Goal: Task Accomplishment & Management: Use online tool/utility

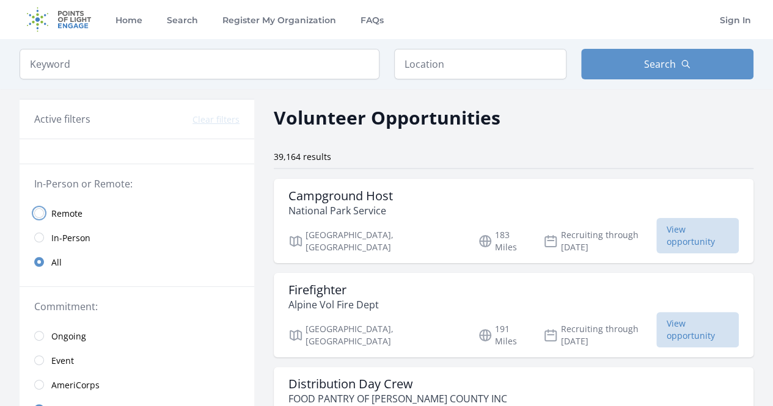
click at [40, 213] on input "radio" at bounding box center [39, 213] width 10 height 10
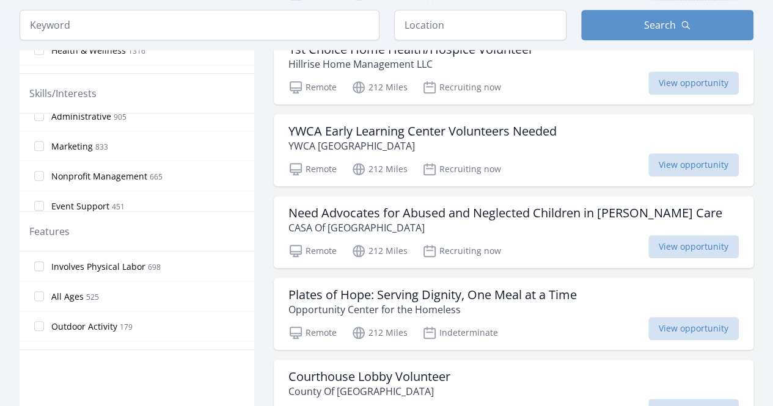
scroll to position [61, 0]
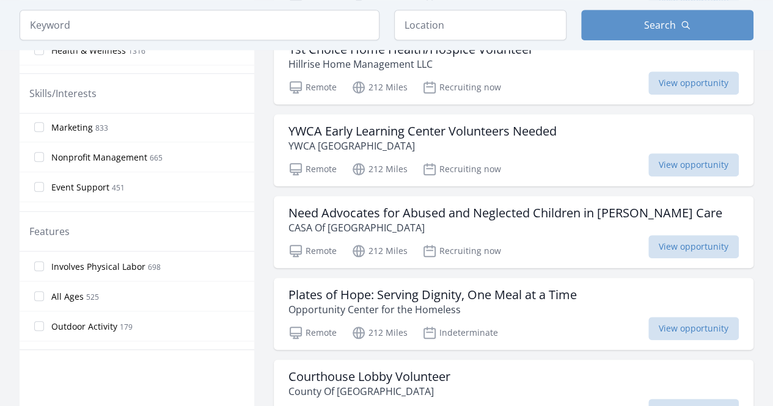
click at [138, 157] on span "Nonprofit Management" at bounding box center [99, 158] width 96 height 12
click at [44, 157] on input "Nonprofit Management 665" at bounding box center [39, 157] width 10 height 10
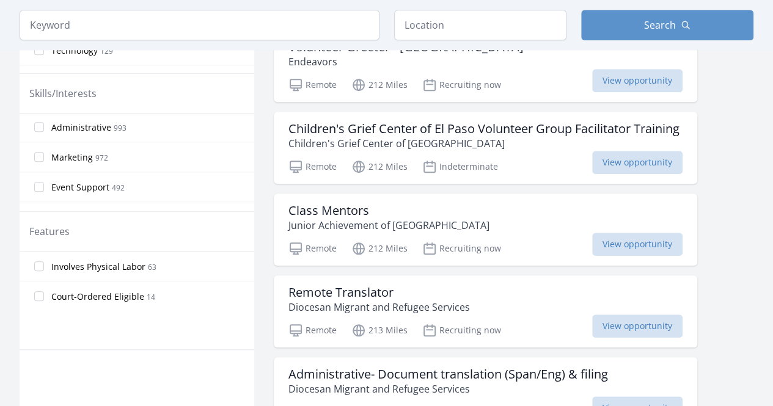
scroll to position [122, 0]
click at [138, 157] on label "Leadership 425" at bounding box center [137, 156] width 235 height 24
click at [44, 157] on input "Leadership 425" at bounding box center [39, 156] width 10 height 10
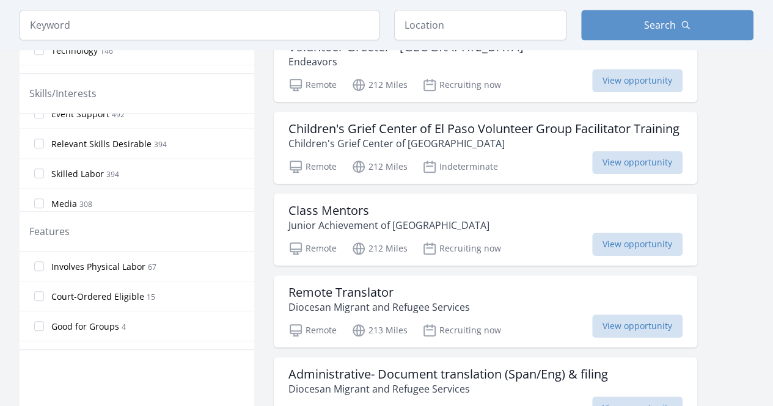
scroll to position [183, 0]
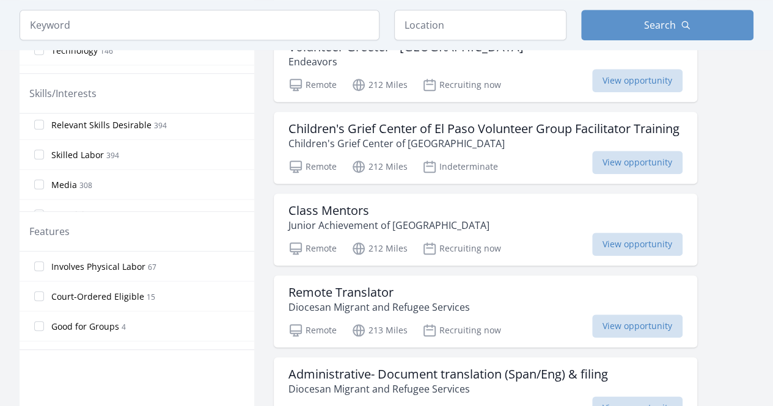
click at [67, 123] on span "Relevant Skills Desirable" at bounding box center [101, 125] width 100 height 12
click at [44, 123] on input "Relevant Skills Desirable 394" at bounding box center [39, 125] width 10 height 10
click at [78, 122] on span "Teaching" at bounding box center [69, 123] width 37 height 12
click at [44, 122] on input "Teaching 210" at bounding box center [39, 122] width 10 height 10
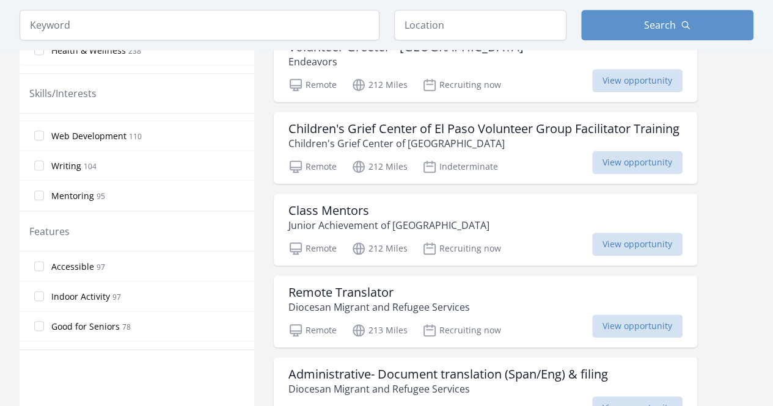
scroll to position [550, 0]
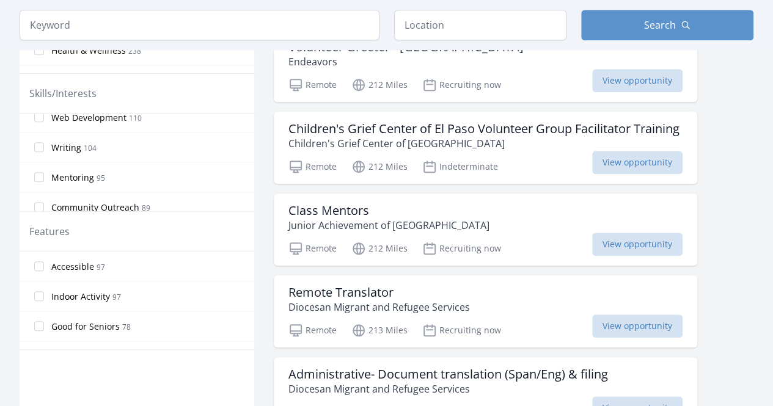
click at [82, 172] on span "Mentoring" at bounding box center [72, 178] width 43 height 12
click at [44, 172] on input "Mentoring 95" at bounding box center [39, 177] width 10 height 10
click at [82, 139] on span "Technology" at bounding box center [74, 145] width 46 height 12
click at [44, 140] on input "Technology 86" at bounding box center [39, 145] width 10 height 10
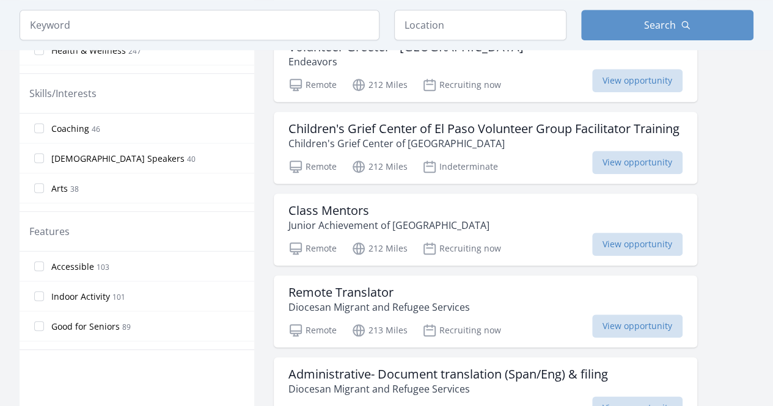
scroll to position [917, 0]
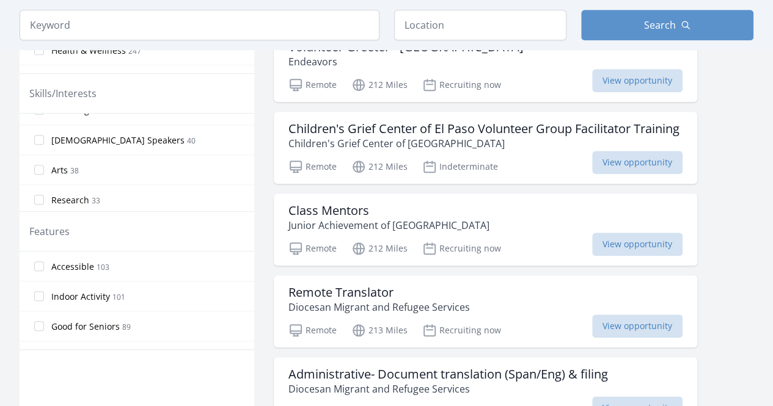
click at [95, 134] on span "[DEMOGRAPHIC_DATA] Speakers" at bounding box center [117, 140] width 133 height 12
click at [44, 135] on input "Spanish Speakers 40" at bounding box center [39, 140] width 10 height 10
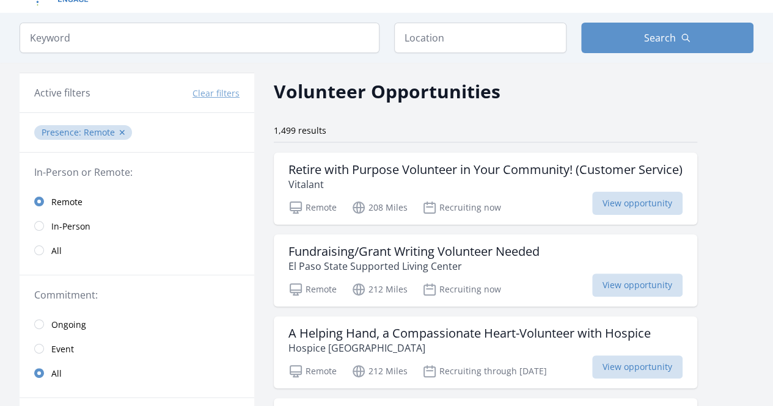
scroll to position [0, 0]
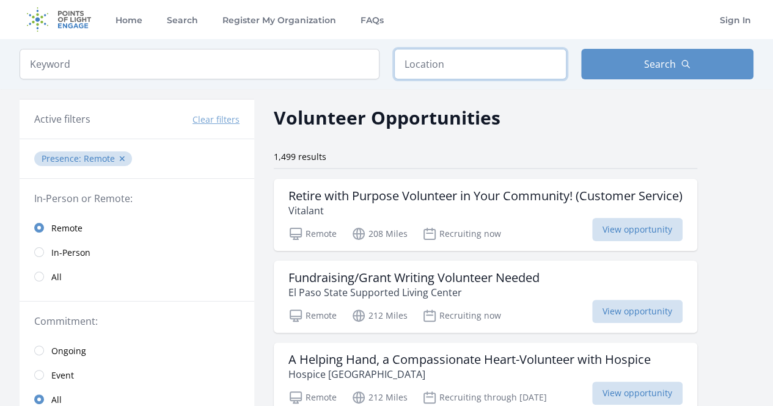
click at [447, 67] on input "text" at bounding box center [480, 64] width 172 height 31
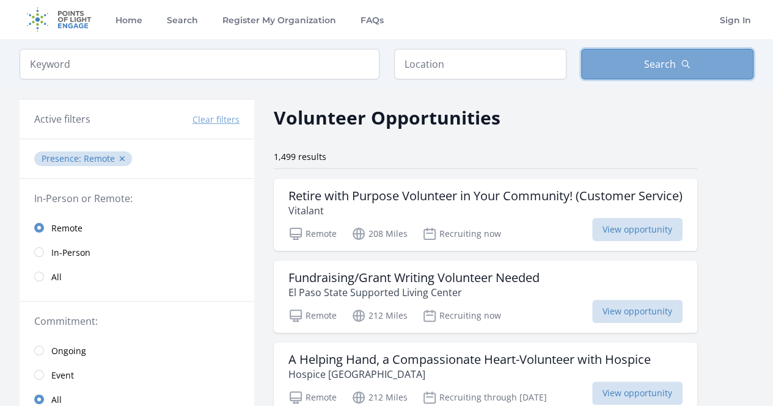
click at [697, 62] on button "Search" at bounding box center [667, 64] width 172 height 31
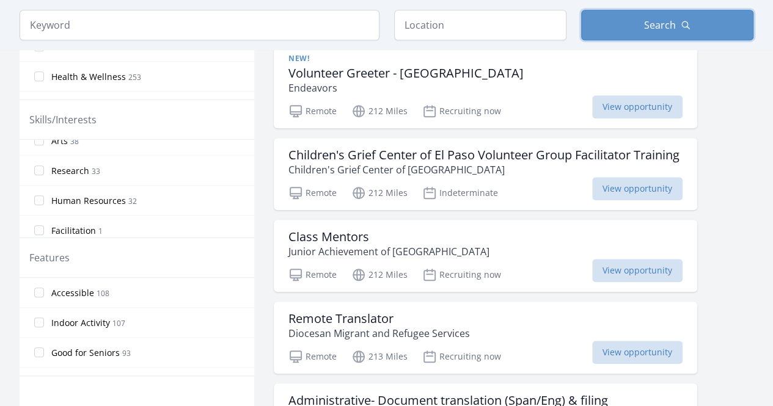
scroll to position [489, 0]
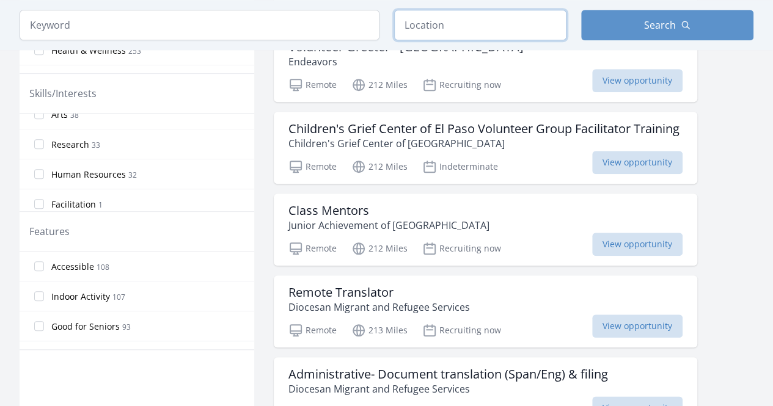
click at [466, 31] on input "text" at bounding box center [480, 25] width 172 height 31
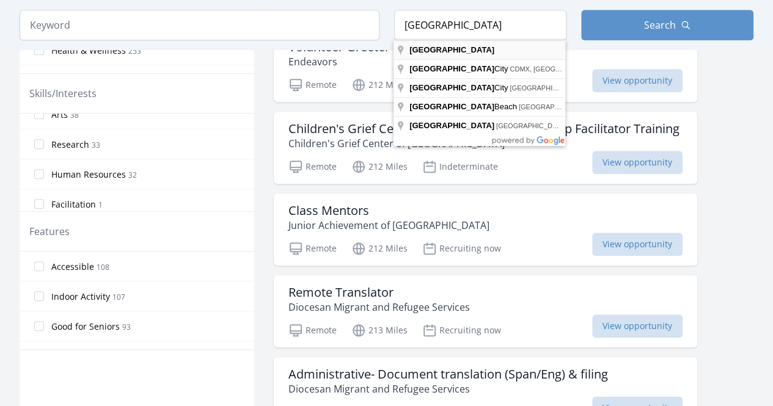
type input "[GEOGRAPHIC_DATA]"
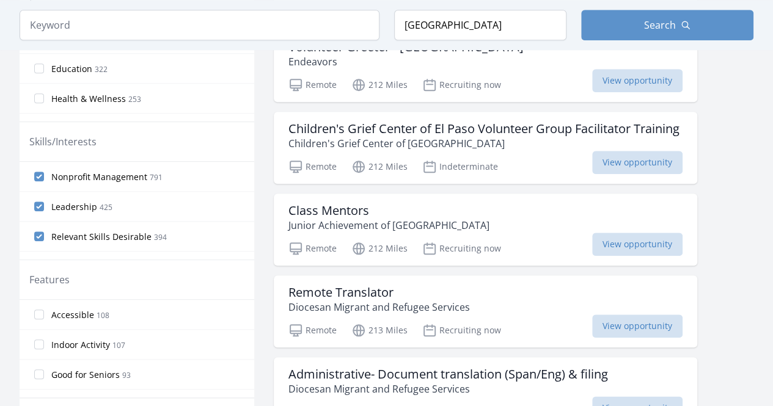
scroll to position [537, 0]
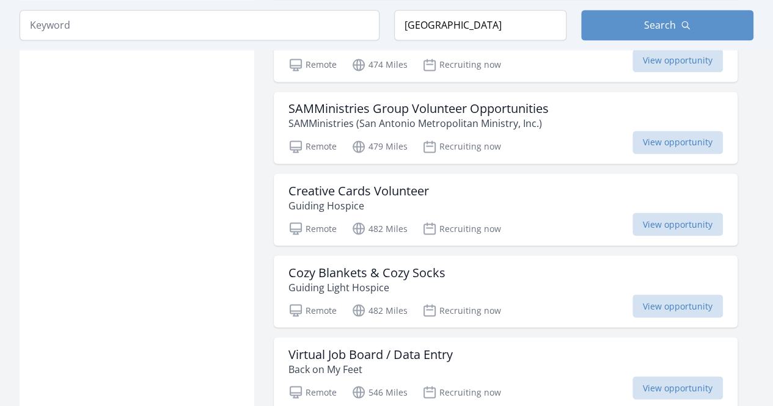
scroll to position [964, 0]
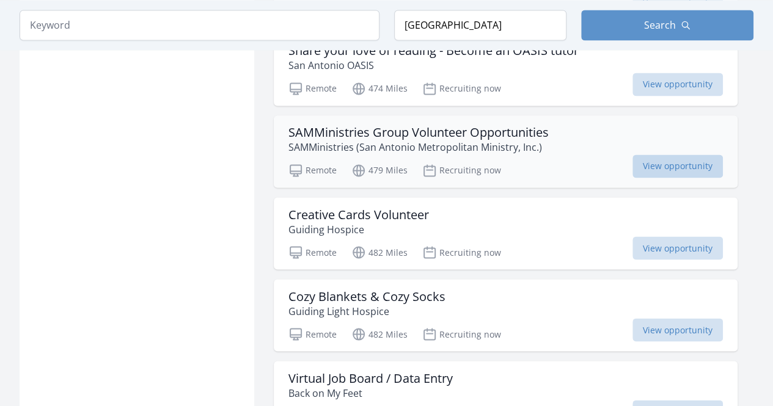
click at [677, 162] on span "View opportunity" at bounding box center [678, 166] width 90 height 23
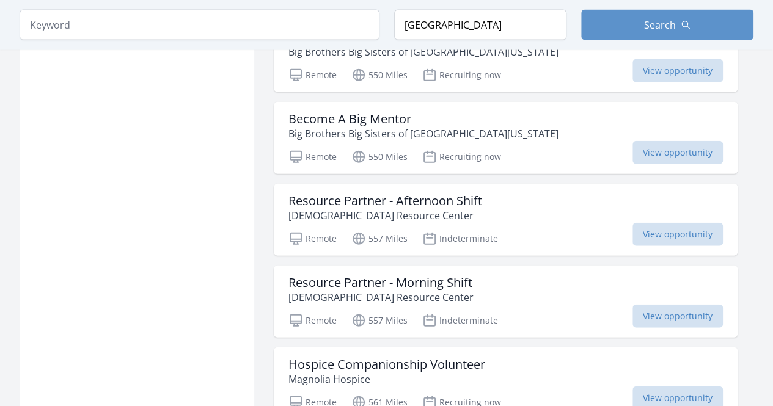
scroll to position [1392, 0]
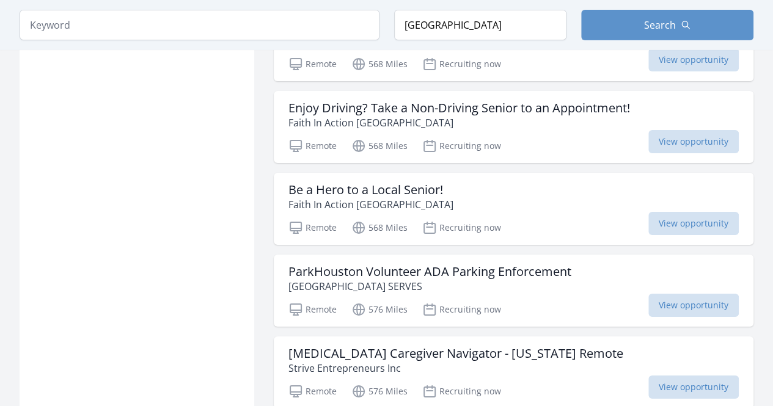
scroll to position [2065, 0]
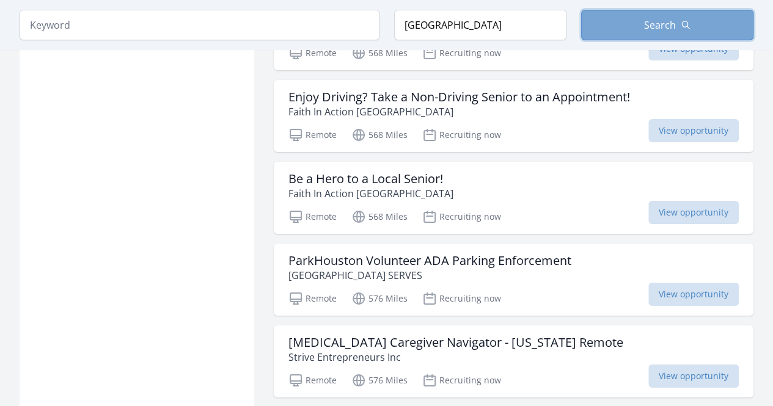
click at [694, 12] on button "Search" at bounding box center [667, 25] width 172 height 31
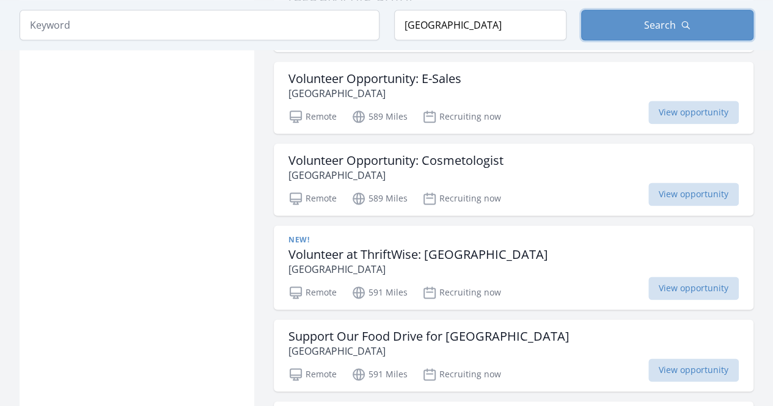
scroll to position [3104, 0]
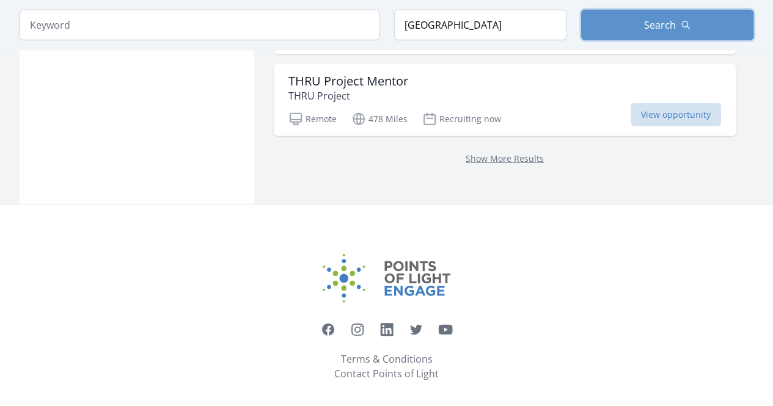
scroll to position [1392, 0]
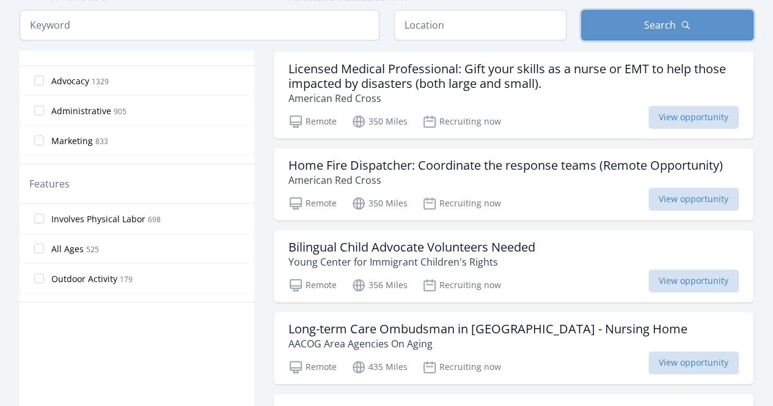
scroll to position [489, 0]
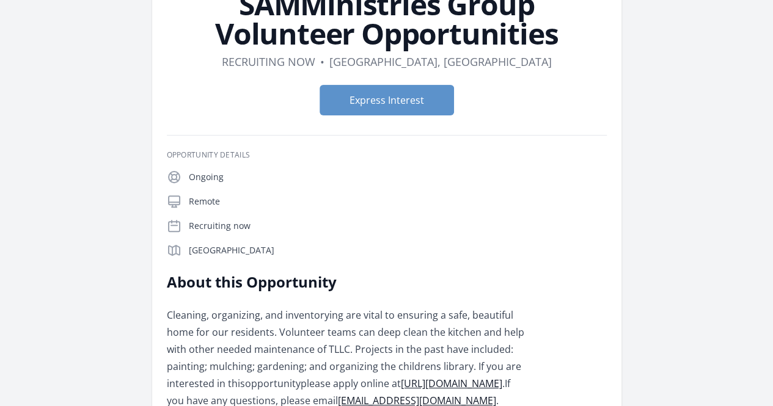
scroll to position [122, 0]
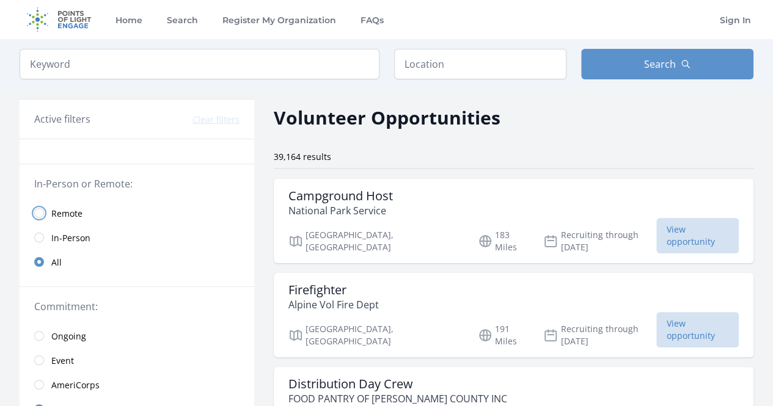
click at [42, 210] on input "radio" at bounding box center [39, 213] width 10 height 10
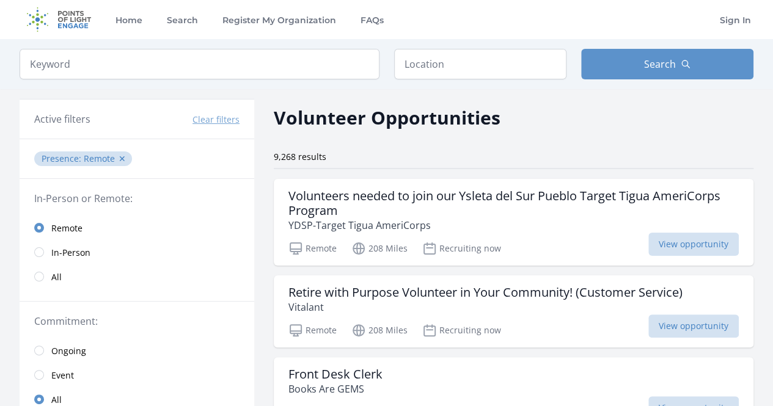
scroll to position [61, 0]
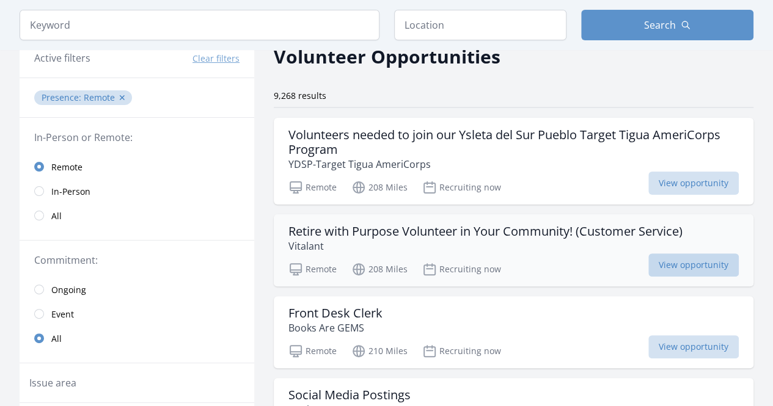
click at [665, 266] on span "View opportunity" at bounding box center [693, 265] width 90 height 23
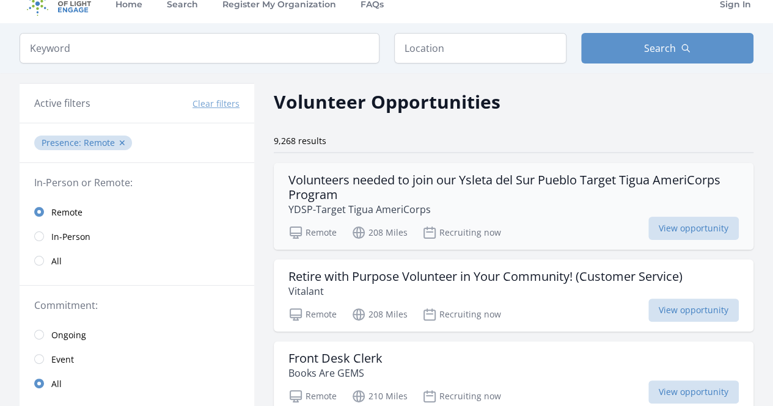
scroll to position [0, 0]
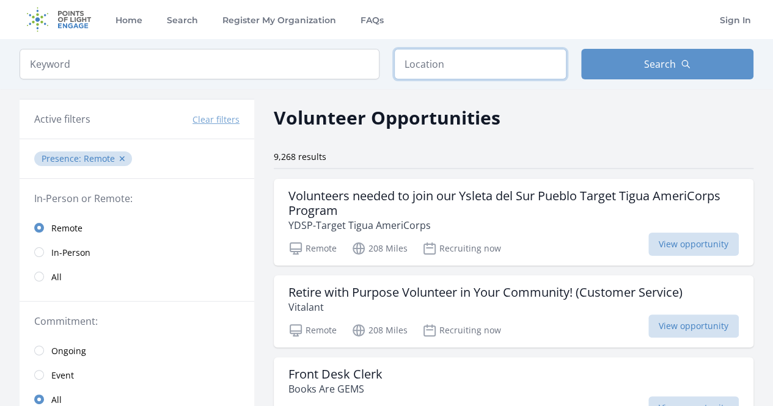
click at [458, 68] on input "text" at bounding box center [480, 64] width 172 height 31
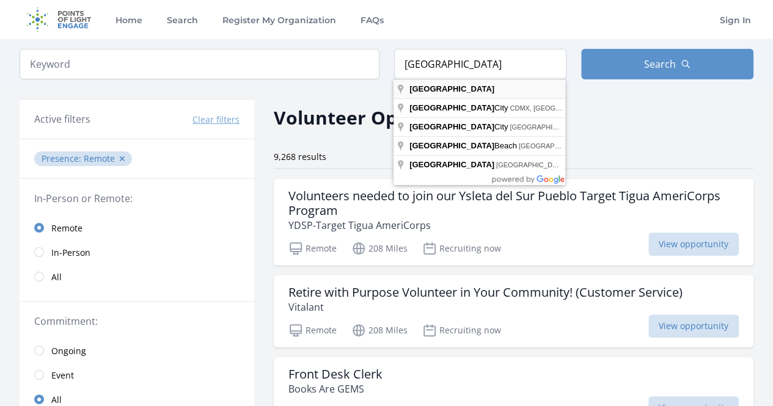
type input "[GEOGRAPHIC_DATA]"
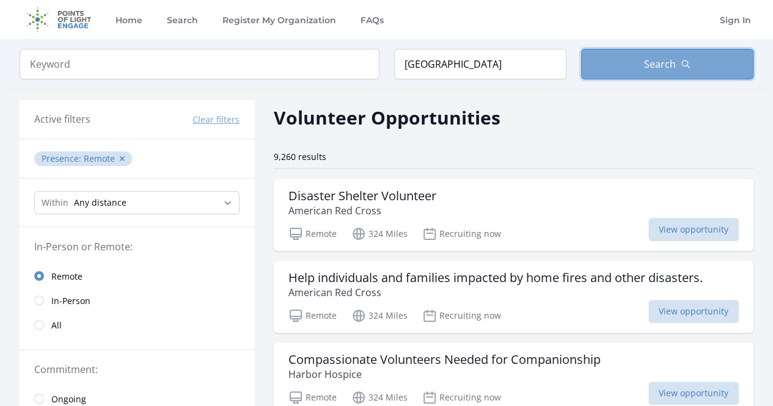
click at [650, 61] on span "Search" at bounding box center [660, 64] width 32 height 15
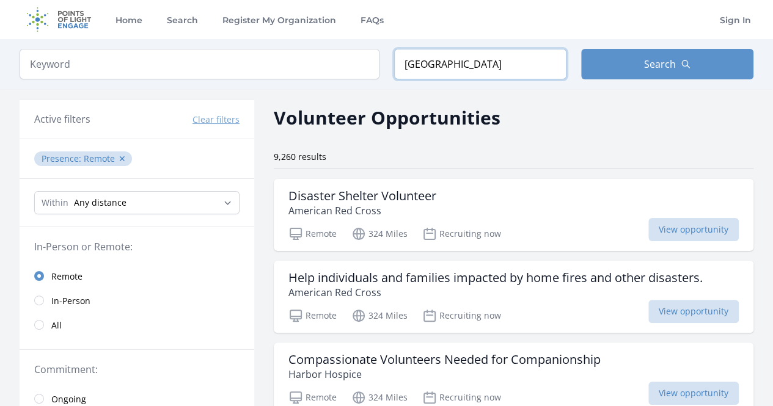
click at [528, 57] on input "[GEOGRAPHIC_DATA]" at bounding box center [480, 64] width 172 height 31
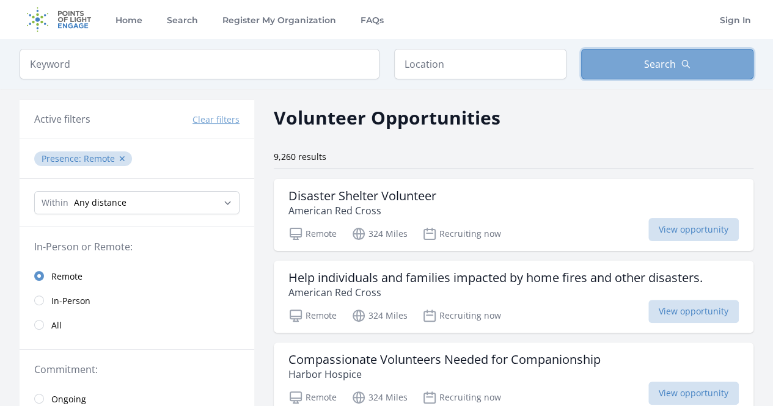
click at [670, 67] on span "Search" at bounding box center [660, 64] width 32 height 15
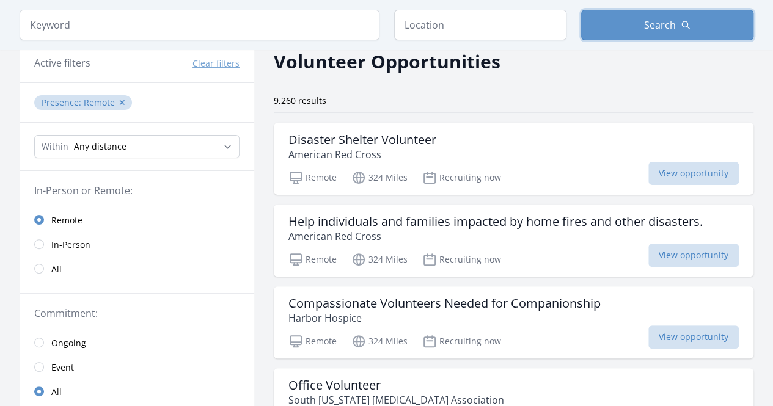
scroll to position [122, 0]
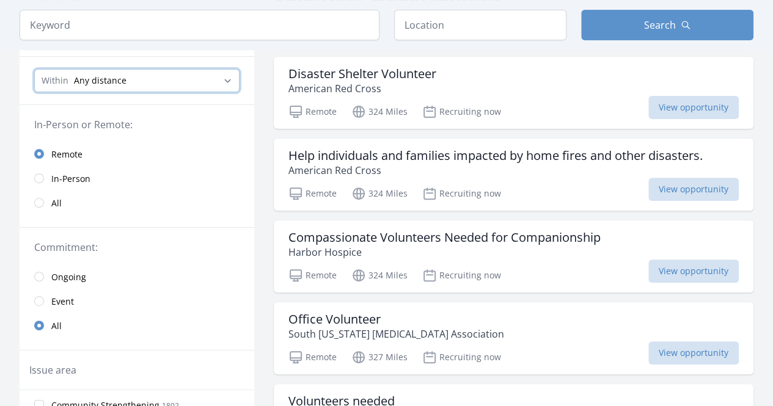
click at [215, 70] on select "Any distance , 5 Miles , 20 Miles , 50 Miles , 100 Miles" at bounding box center [136, 80] width 205 height 23
select select "160934"
click at [34, 69] on select "Any distance , 5 Miles , 20 Miles , 50 Miles , 100 Miles" at bounding box center [136, 80] width 205 height 23
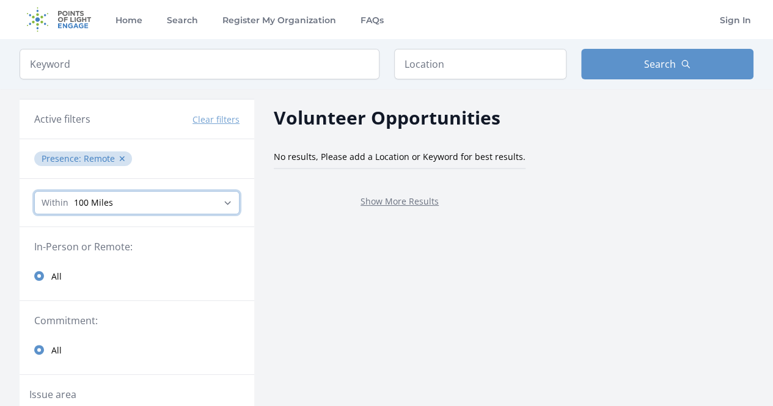
click at [205, 204] on select "Any distance , 5 Miles , 20 Miles , 50 Miles , 100 Miles" at bounding box center [136, 202] width 205 height 23
type input "[GEOGRAPHIC_DATA]"
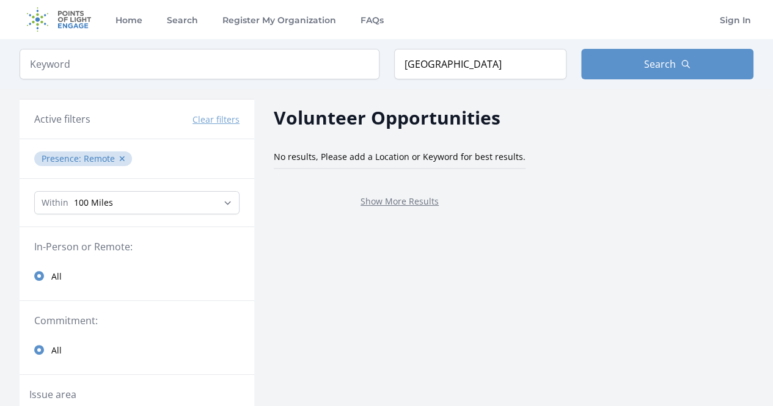
scroll to position [122, 0]
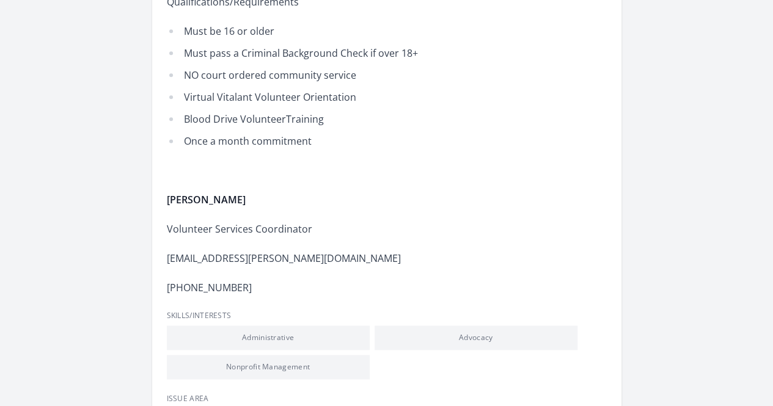
scroll to position [795, 0]
